Goal: Check status: Check status

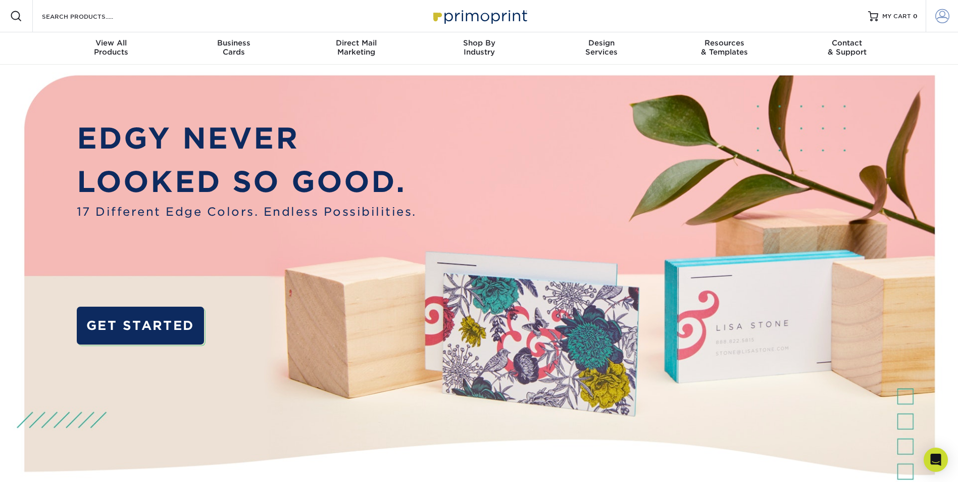
type input "[EMAIL_ADDRESS][DOMAIN_NAME]"
click at [944, 17] on span at bounding box center [942, 16] width 14 height 14
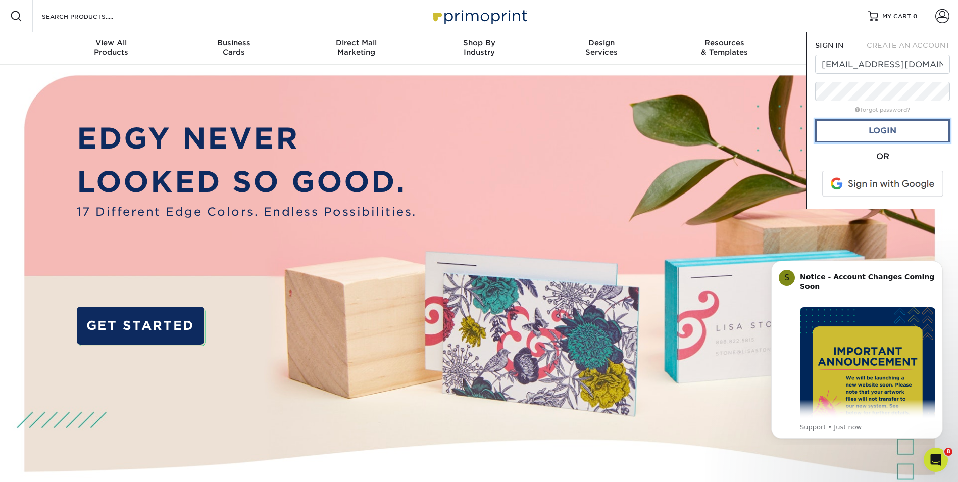
click at [894, 129] on link "Login" at bounding box center [882, 130] width 135 height 23
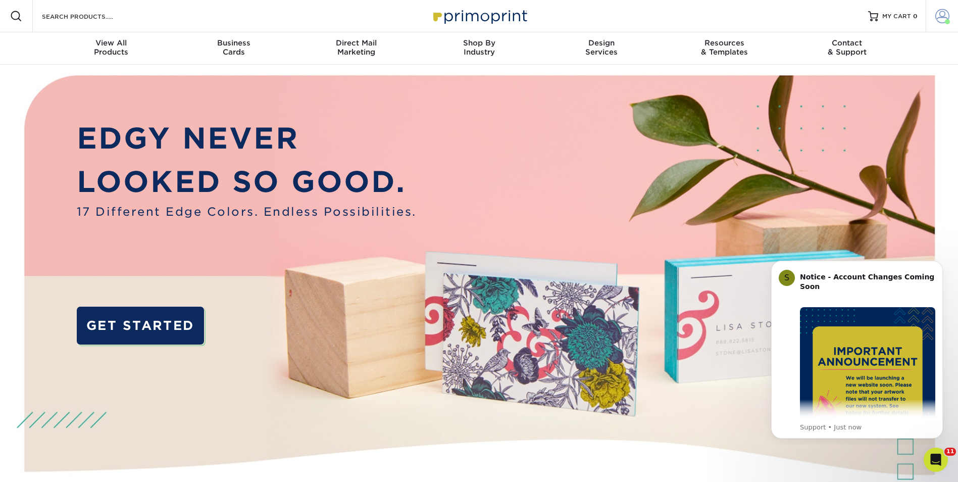
click at [941, 17] on span at bounding box center [942, 16] width 14 height 14
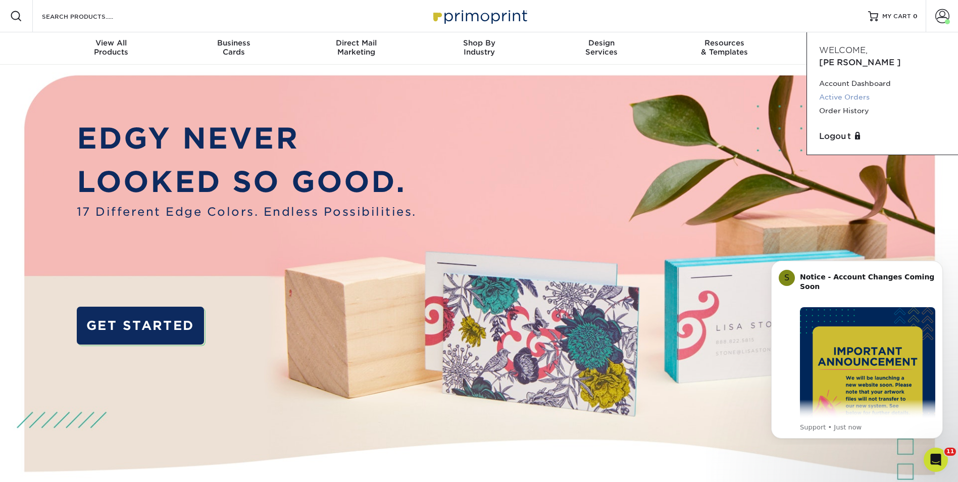
click at [854, 90] on link "Active Orders" at bounding box center [882, 97] width 127 height 14
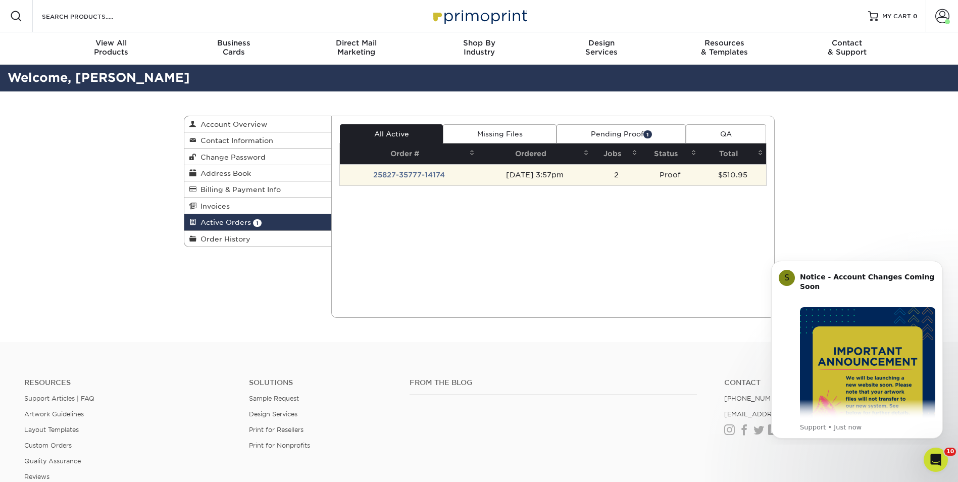
click at [405, 171] on td "25827-35777-14174" at bounding box center [409, 174] width 138 height 21
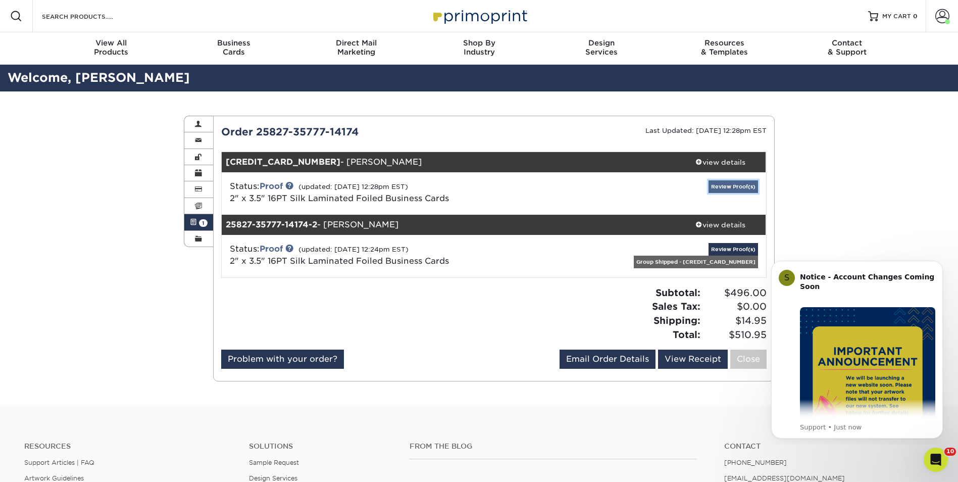
click at [727, 186] on link "Review Proof(s)" at bounding box center [733, 186] width 49 height 13
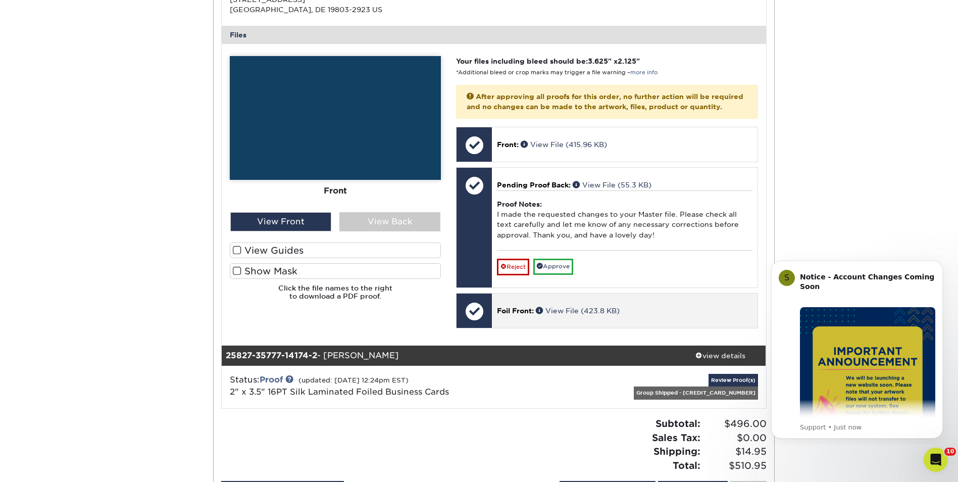
scroll to position [404, 0]
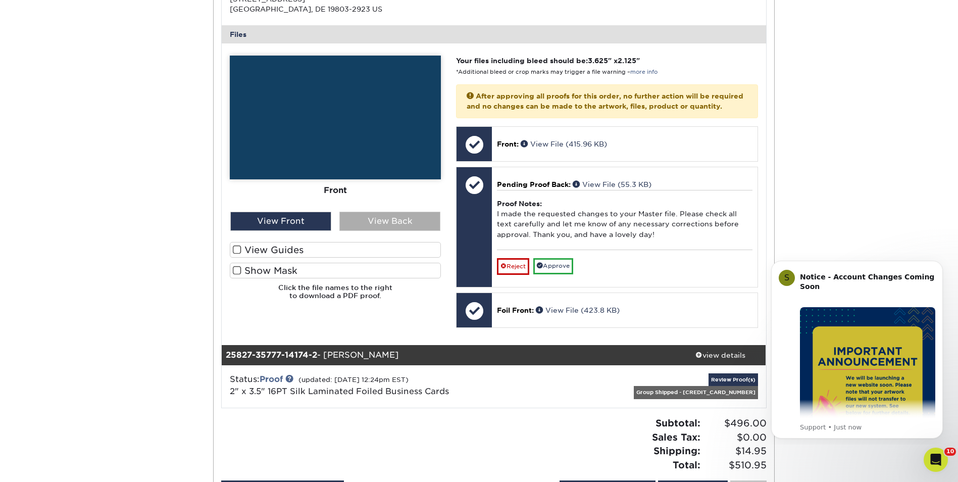
click at [394, 219] on div "View Back" at bounding box center [389, 221] width 101 height 19
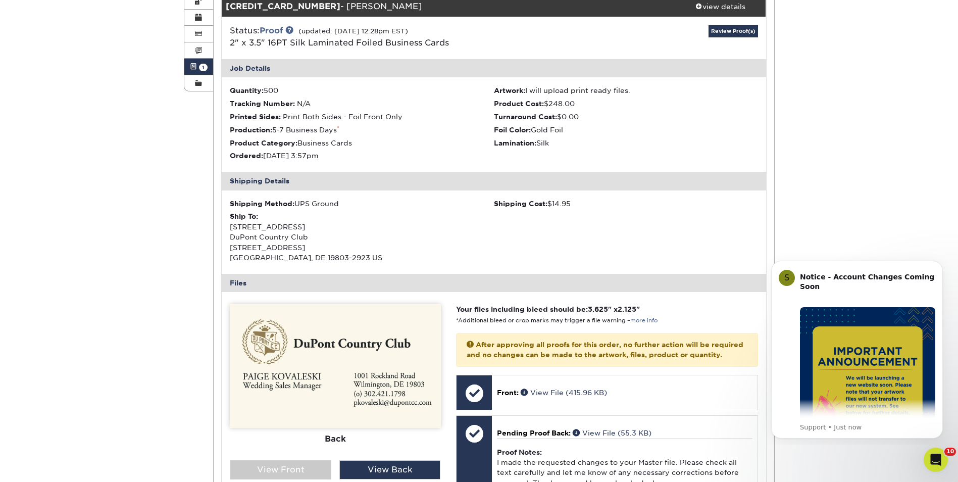
scroll to position [152, 0]
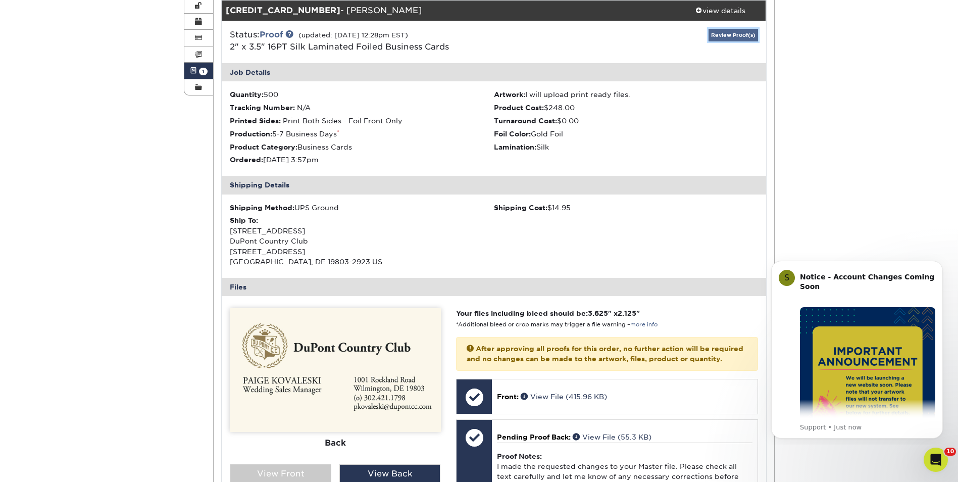
click at [734, 34] on link "Review Proof(s)" at bounding box center [733, 35] width 49 height 13
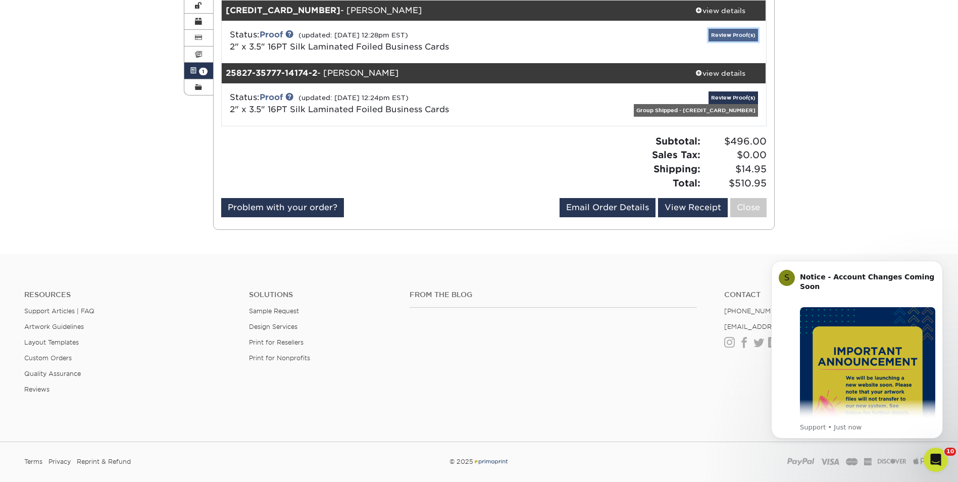
click at [734, 34] on link "Review Proof(s)" at bounding box center [733, 35] width 49 height 13
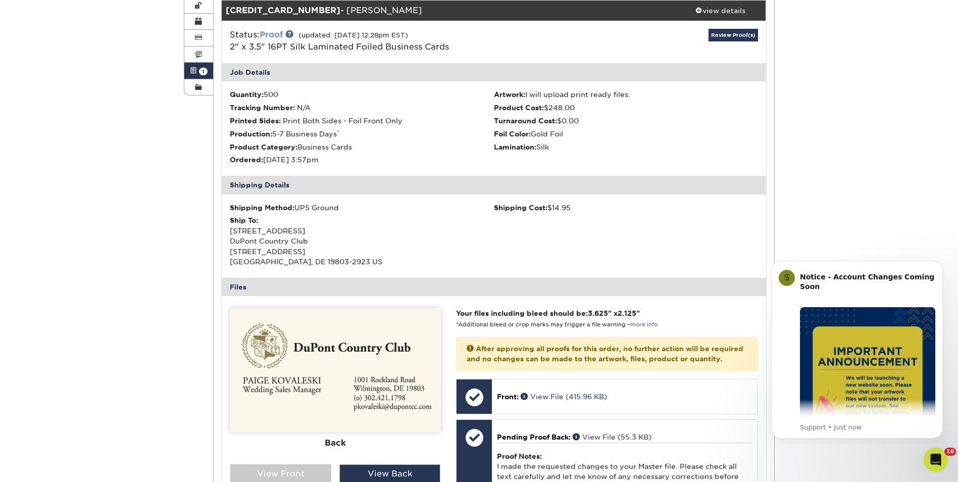
click at [280, 34] on link "Proof" at bounding box center [271, 35] width 23 height 10
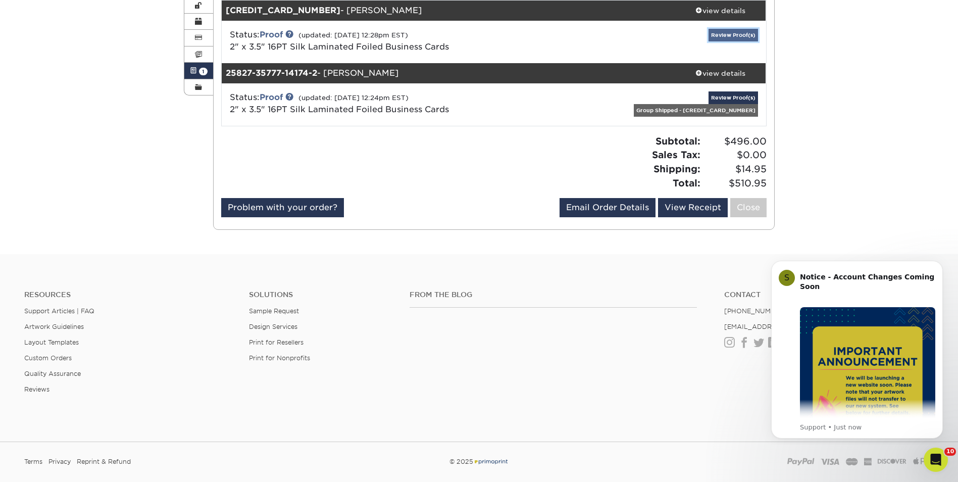
click at [728, 33] on link "Review Proof(s)" at bounding box center [733, 35] width 49 height 13
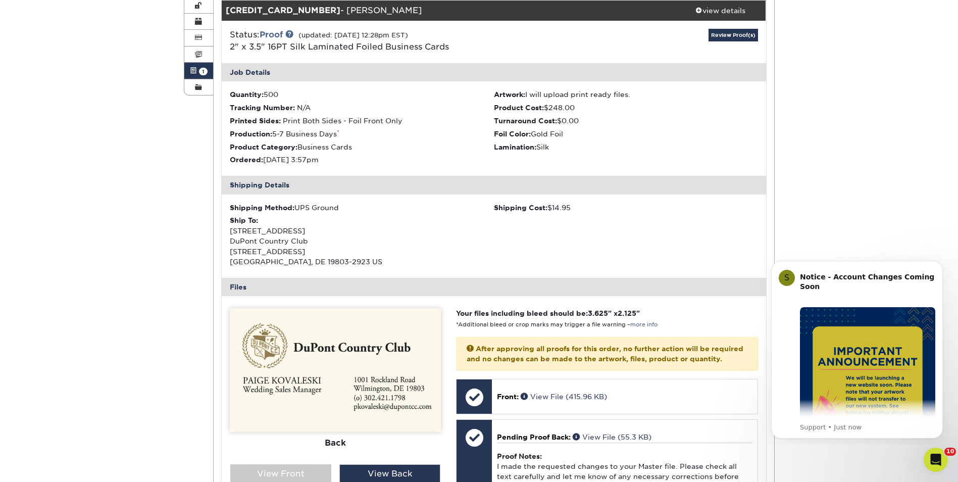
click at [388, 358] on img at bounding box center [335, 370] width 211 height 124
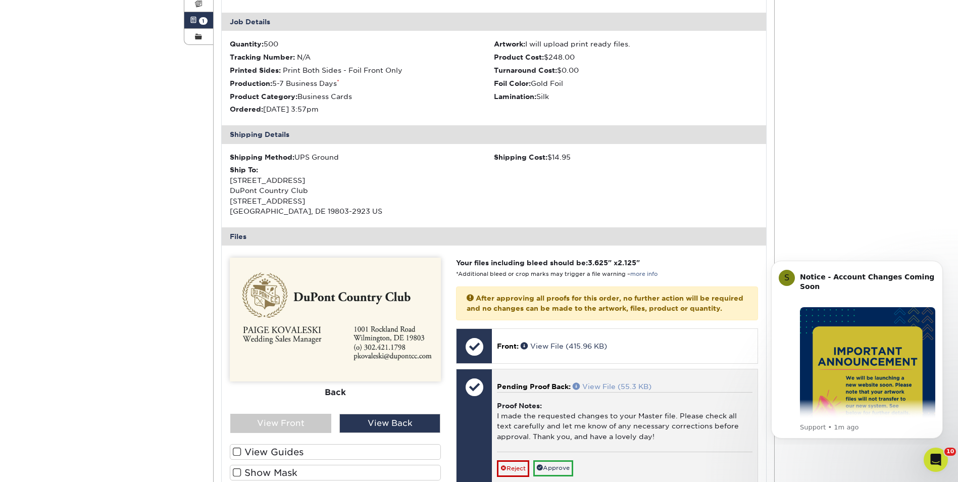
click at [613, 390] on link "View File (55.3 KB)" at bounding box center [612, 386] width 79 height 8
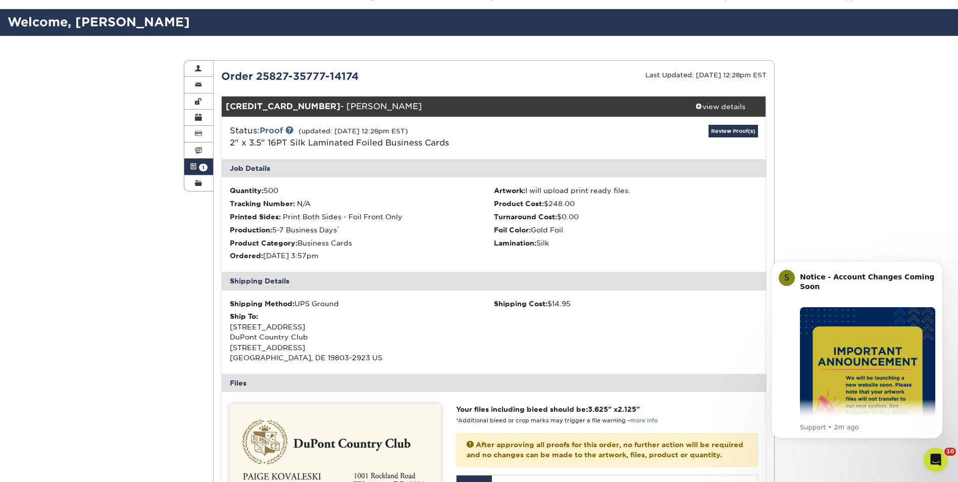
scroll to position [0, 0]
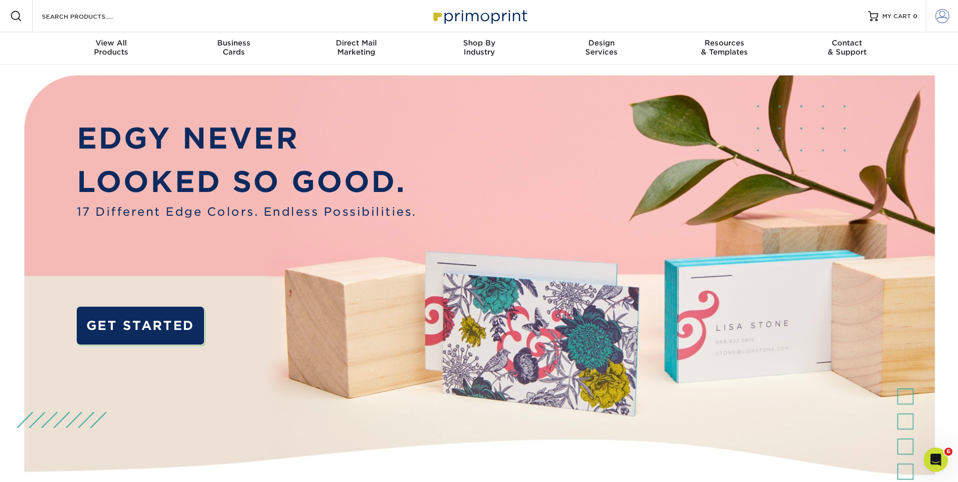
type input "[EMAIL_ADDRESS][DOMAIN_NAME]"
click at [941, 18] on span at bounding box center [942, 16] width 14 height 14
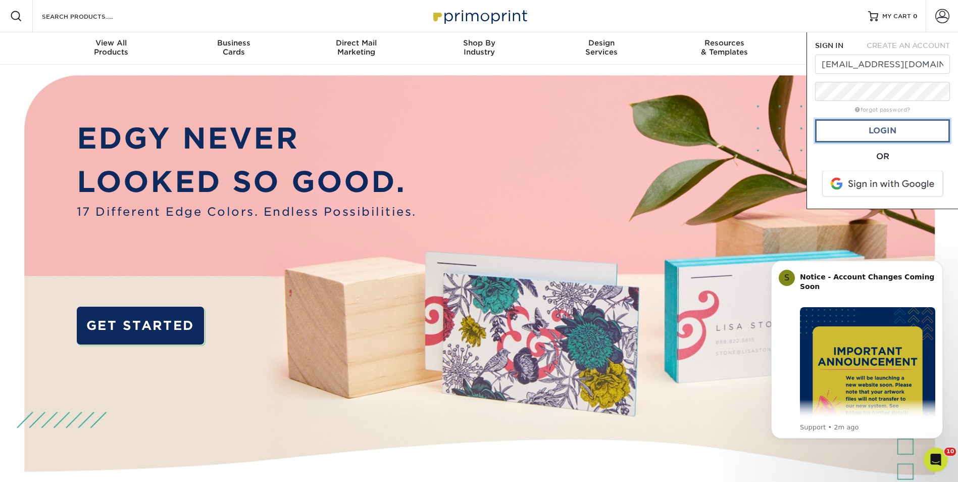
click at [880, 130] on link "Login" at bounding box center [882, 130] width 135 height 23
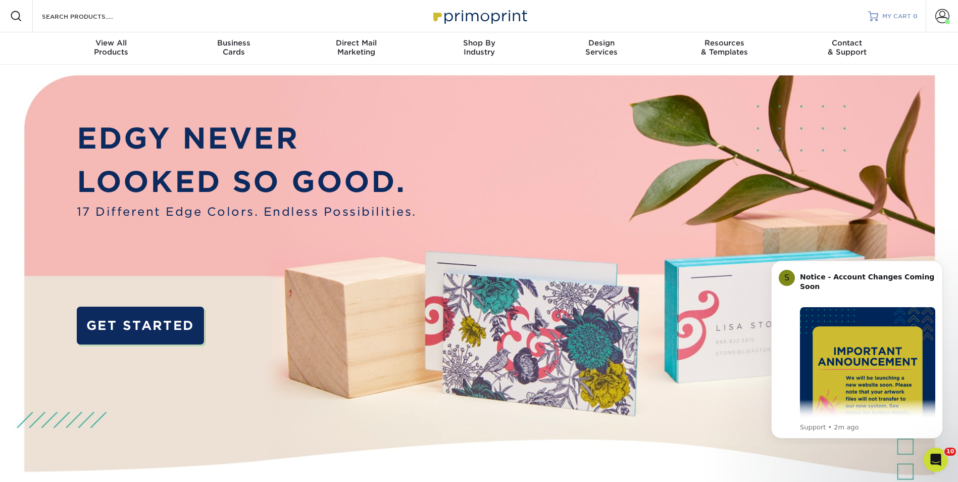
click at [900, 17] on span "MY CART" at bounding box center [896, 16] width 29 height 9
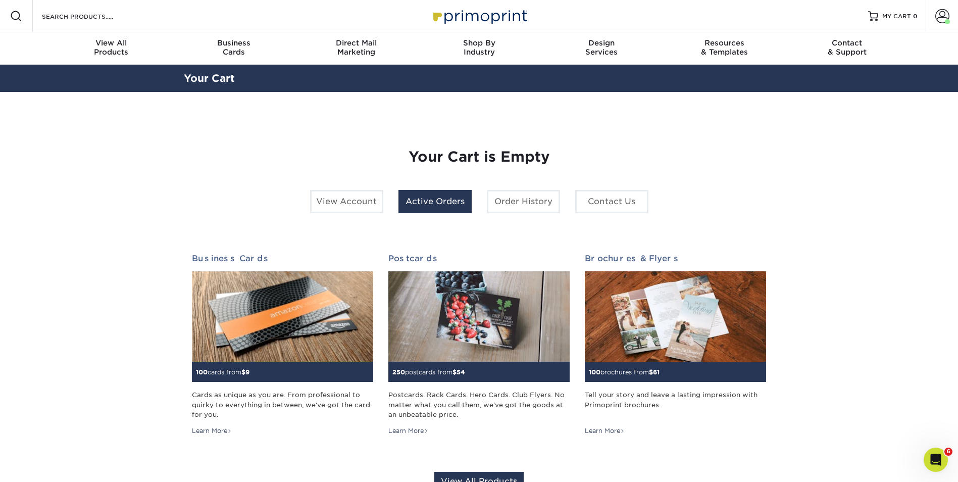
click at [416, 202] on link "Active Orders" at bounding box center [434, 201] width 73 height 23
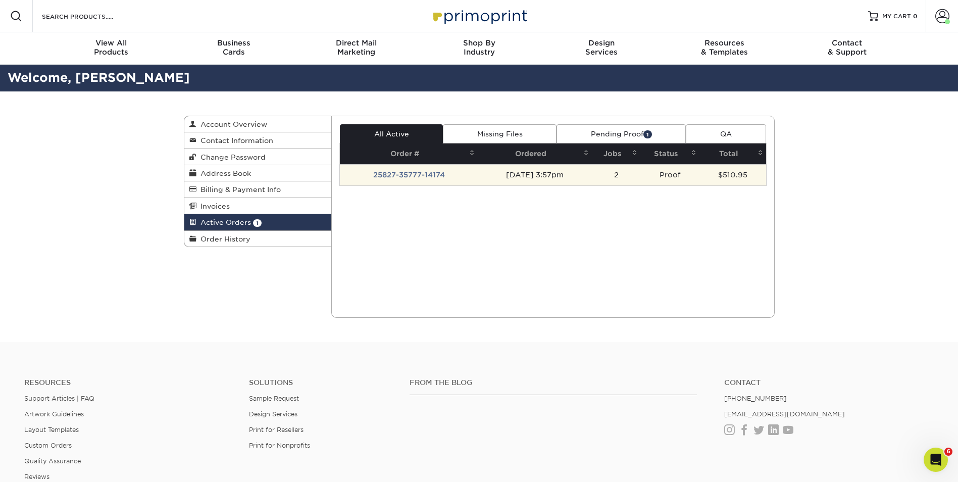
click at [406, 176] on td "25827-35777-14174" at bounding box center [409, 174] width 138 height 21
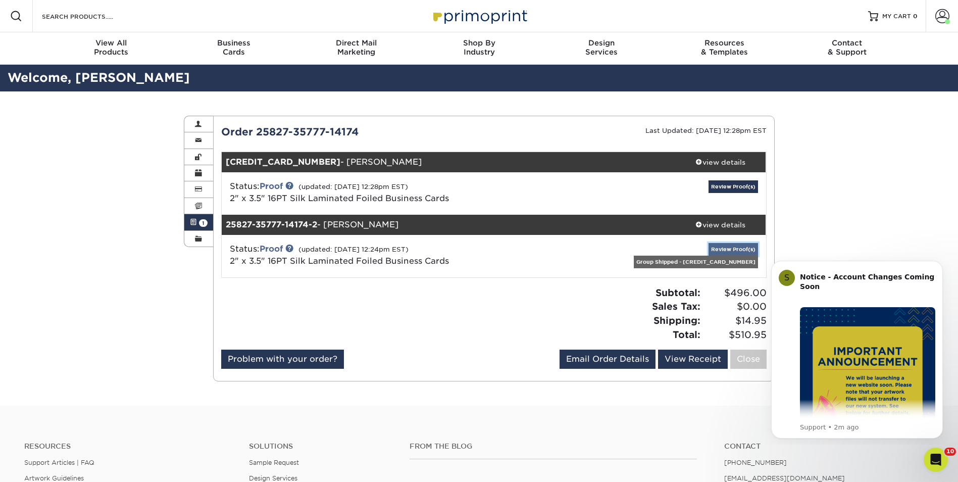
click at [709, 248] on link "Review Proof(s)" at bounding box center [733, 249] width 49 height 13
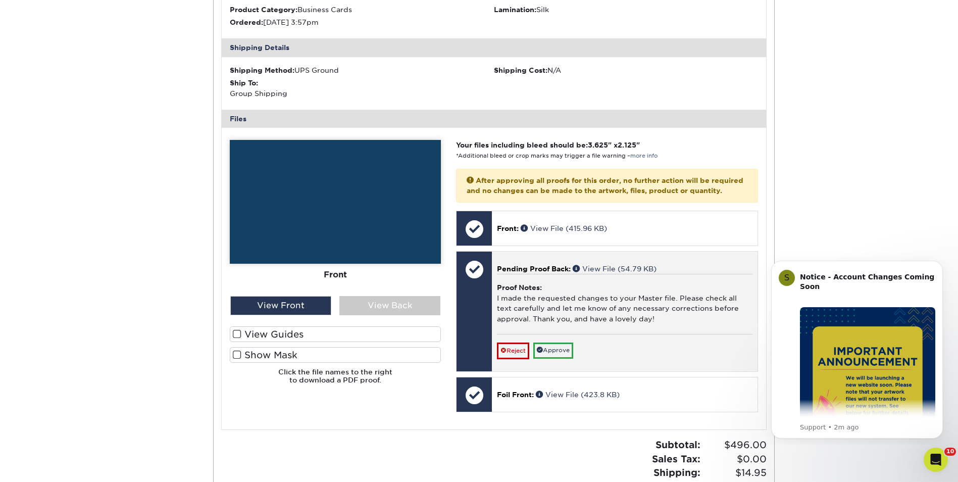
scroll to position [354, 0]
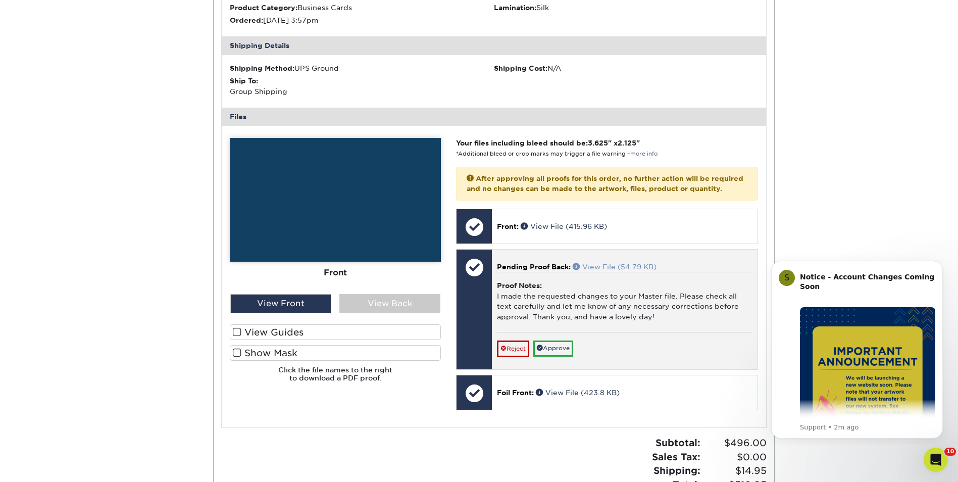
click at [612, 271] on link "View File (54.79 KB)" at bounding box center [615, 267] width 84 height 8
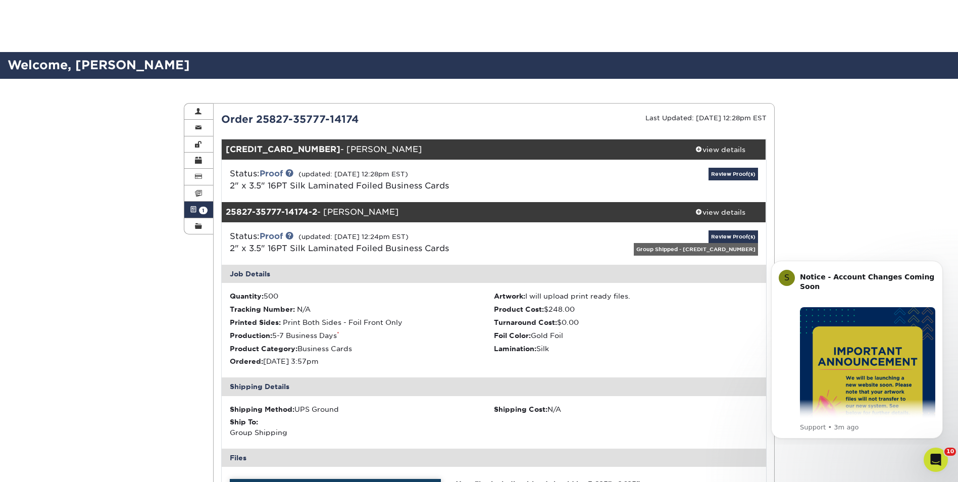
scroll to position [0, 0]
